Goal: Task Accomplishment & Management: Manage account settings

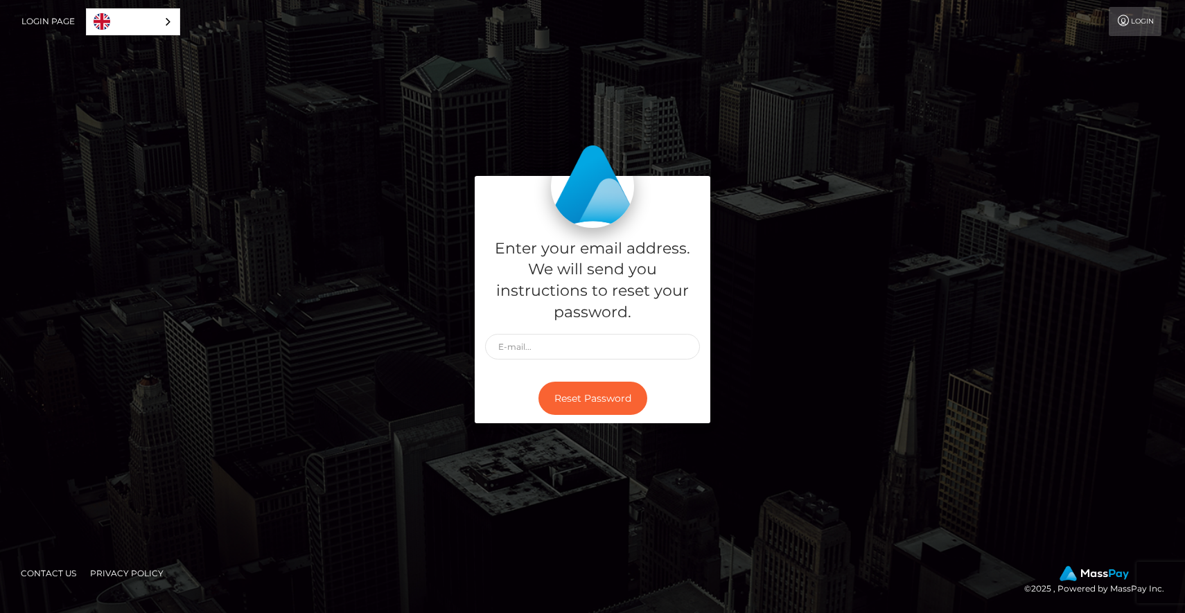
click at [1134, 21] on link "Login" at bounding box center [1135, 21] width 53 height 29
click at [415, 166] on div "Enter your email address. We will send you instructions to reset your password.…" at bounding box center [592, 307] width 1185 height 470
click at [1132, 23] on link "Login" at bounding box center [1135, 21] width 53 height 29
